Goal: Find specific page/section: Find specific page/section

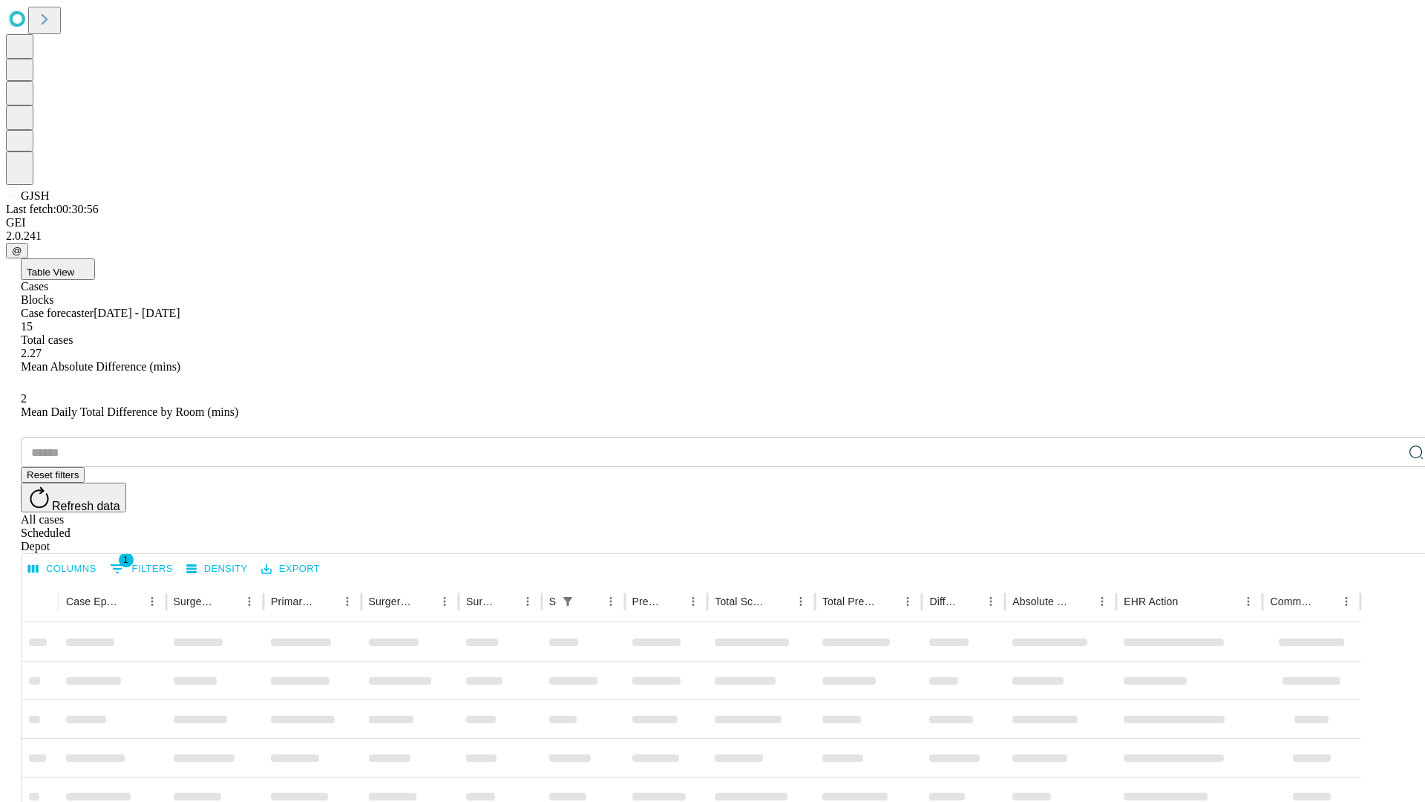
click at [1386, 540] on div "Depot" at bounding box center [727, 546] width 1413 height 13
